Goal: Check status: Check status

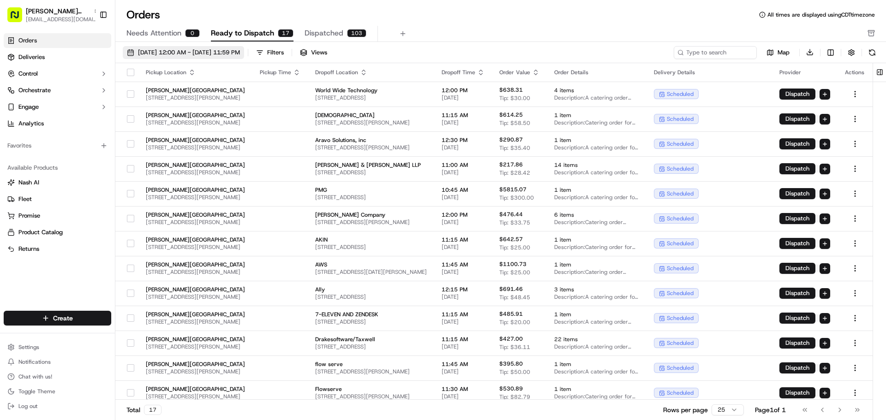
click at [228, 54] on span "09/01/2025 12:00 AM - 09/30/2025 11:59 PM" at bounding box center [189, 52] width 102 height 8
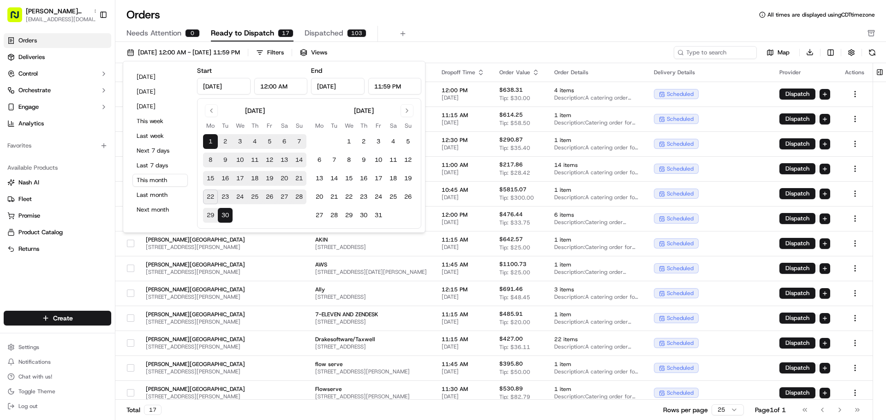
click at [243, 195] on button "24" at bounding box center [240, 197] width 15 height 15
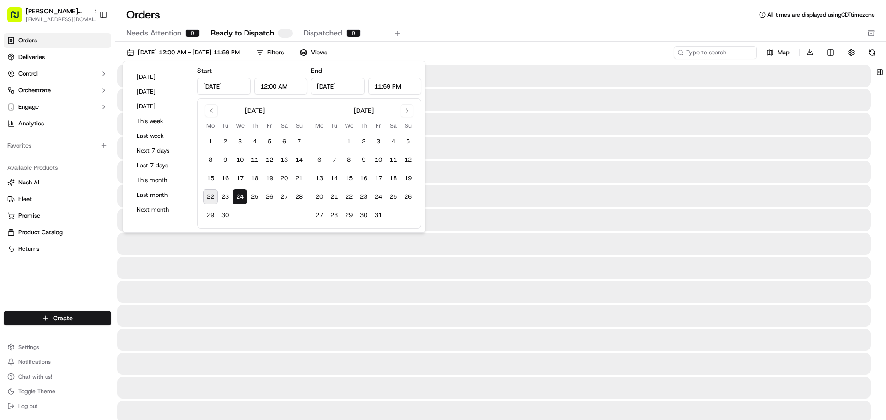
type input "[DATE]"
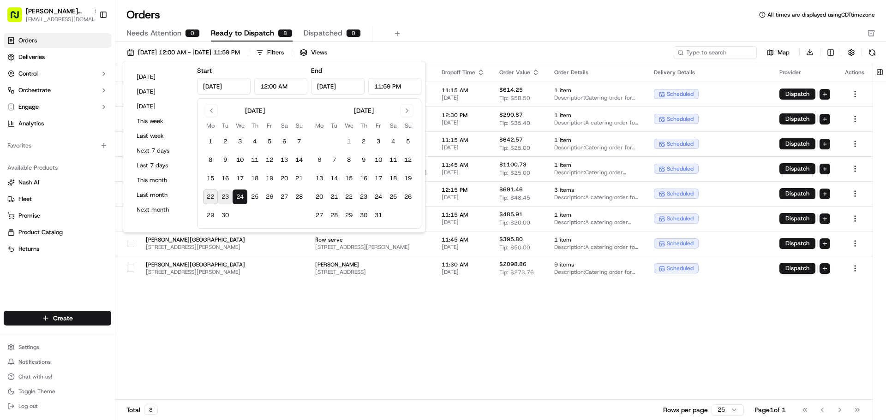
click at [224, 200] on button "23" at bounding box center [225, 197] width 15 height 15
type input "[DATE]"
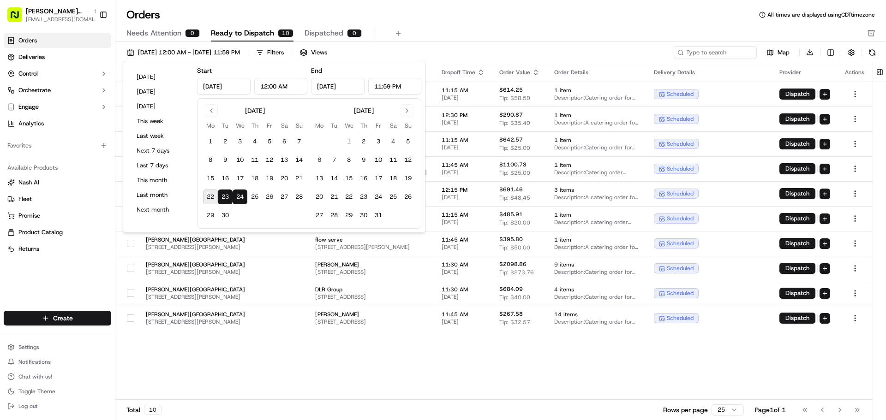
click at [259, 366] on div "Pickup Location Pickup Time Dropoff Location Dropoff Time Order Value Order Det…" at bounding box center [493, 231] width 757 height 337
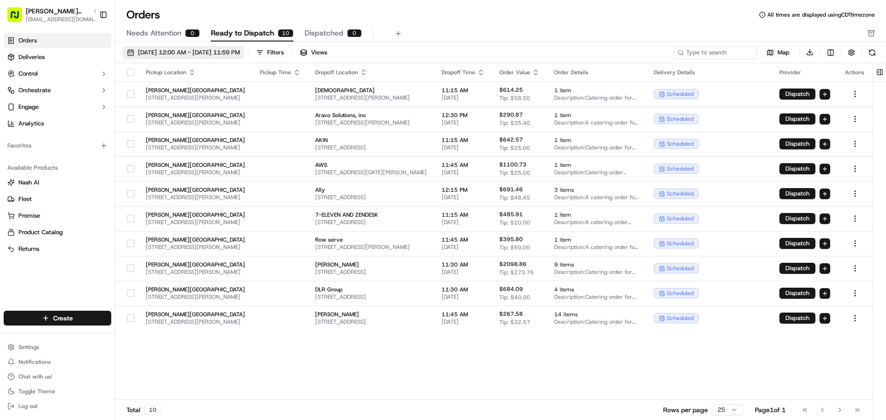
click at [244, 57] on button "[DATE] 12:00 AM - [DATE] 11:59 PM" at bounding box center [183, 52] width 121 height 13
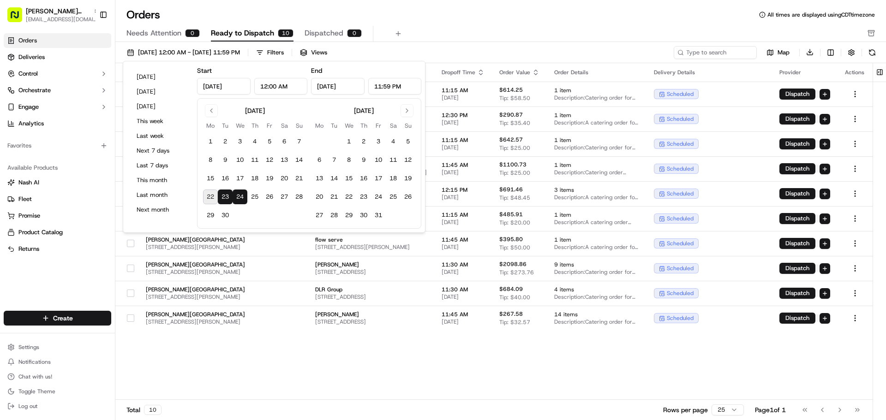
click at [228, 195] on button "23" at bounding box center [225, 197] width 15 height 15
type input "[DATE]"
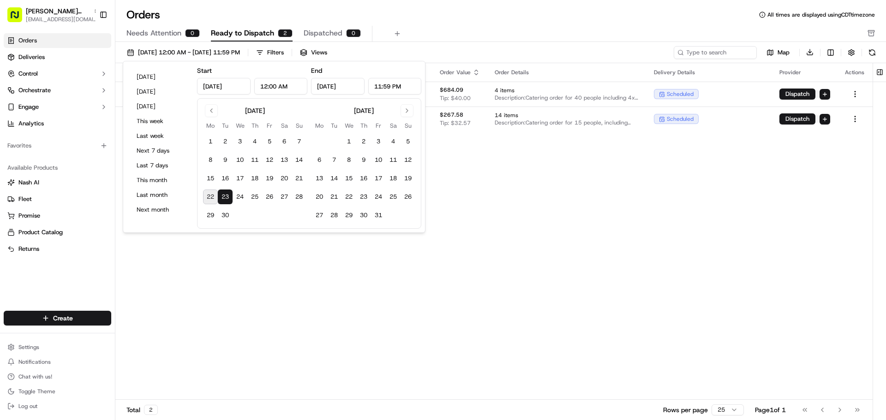
click at [317, 295] on div "Pickup Location Pickup Time Dropoff Location Dropoff Time Order Value Order Det…" at bounding box center [493, 231] width 757 height 337
